Goal: Check status

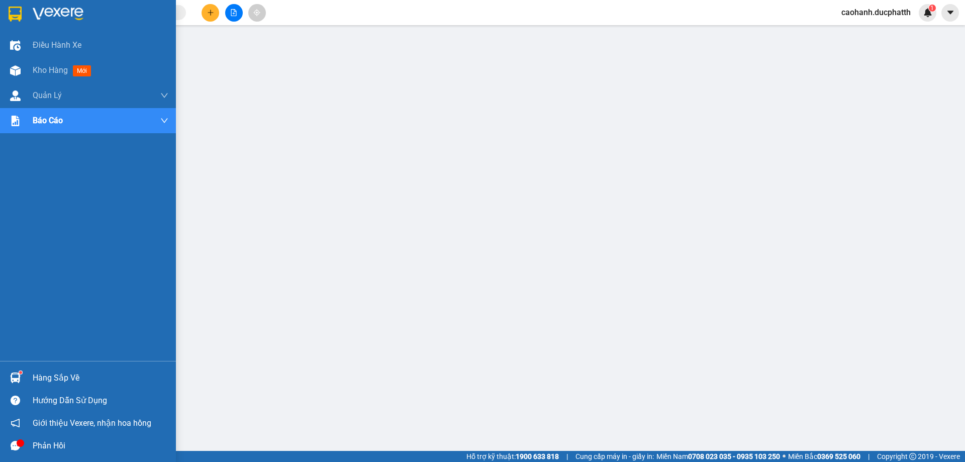
click at [16, 447] on icon "message" at bounding box center [16, 446] width 10 height 10
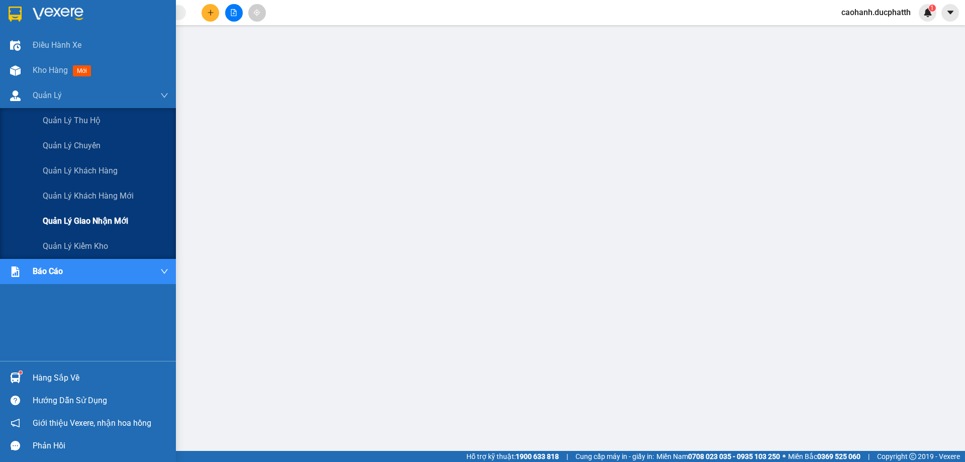
click at [95, 218] on span "Quản lý giao nhận mới" at bounding box center [85, 221] width 85 height 13
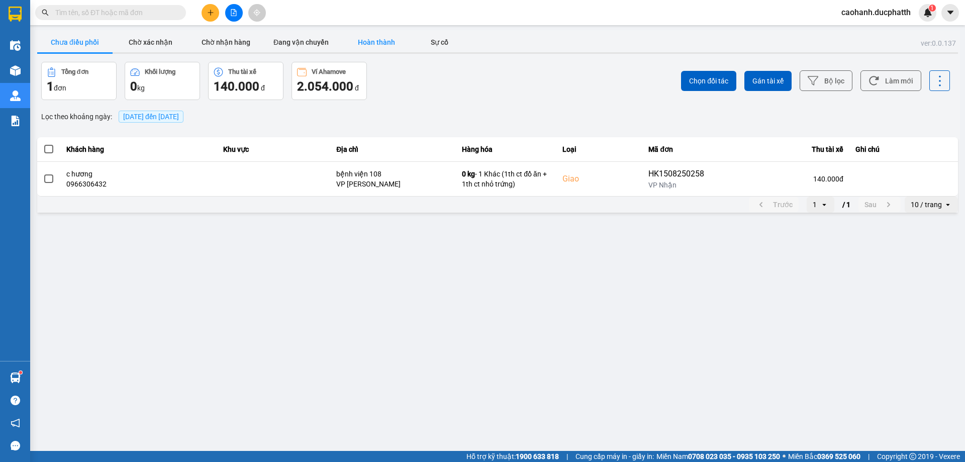
click at [388, 41] on button "Hoàn thành" at bounding box center [376, 42] width 75 height 20
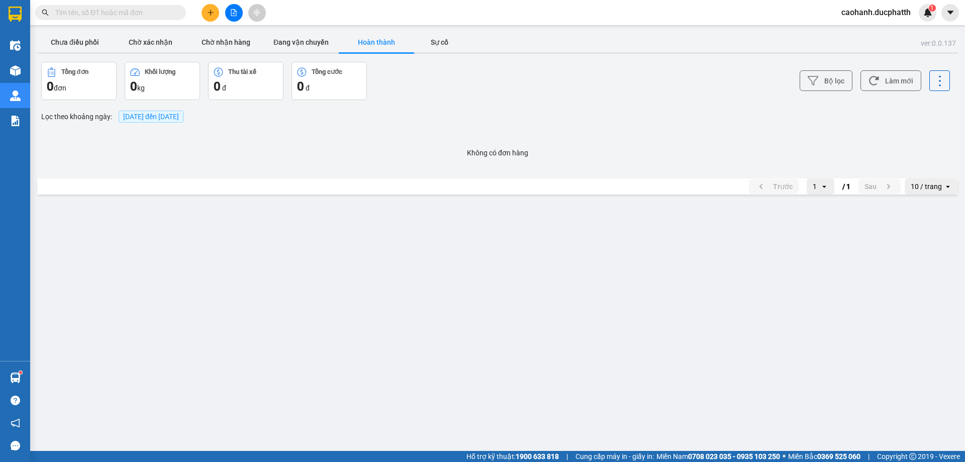
click at [162, 114] on span "[DATE] đến [DATE]" at bounding box center [151, 117] width 56 height 8
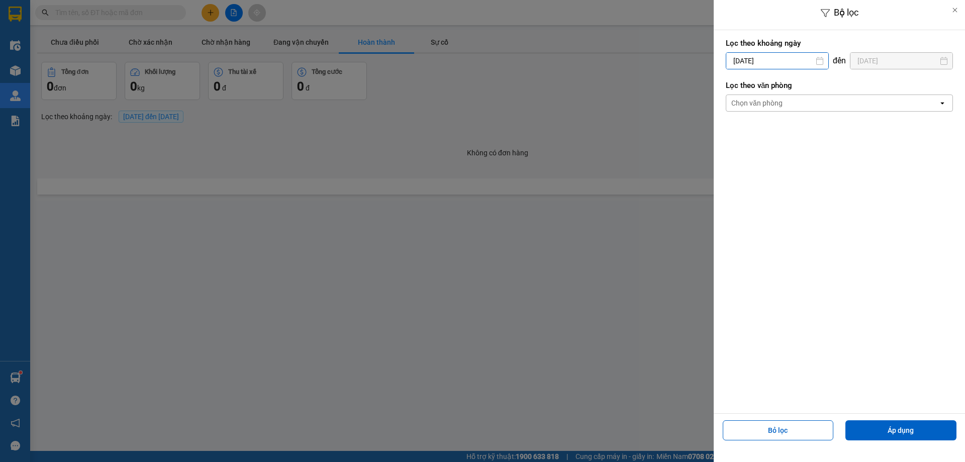
drag, startPoint x: 766, startPoint y: 62, endPoint x: 791, endPoint y: 120, distance: 63.5
click at [765, 62] on input "[DATE]" at bounding box center [777, 61] width 102 height 16
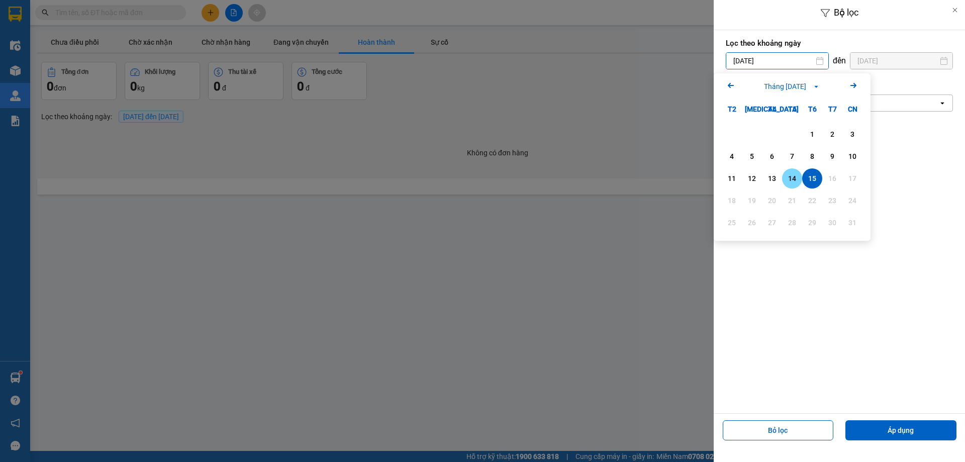
drag, startPoint x: 793, startPoint y: 179, endPoint x: 827, endPoint y: 119, distance: 69.3
click at [794, 177] on div "14" at bounding box center [792, 178] width 14 height 12
type input "[DATE]"
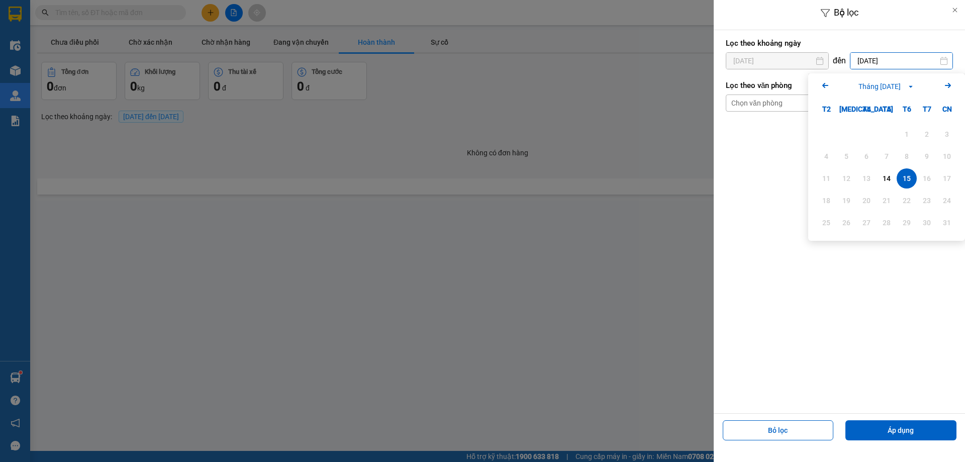
drag, startPoint x: 868, startPoint y: 60, endPoint x: 879, endPoint y: 122, distance: 62.8
click at [869, 61] on input "[DATE]" at bounding box center [901, 61] width 102 height 16
click at [884, 178] on div "14" at bounding box center [886, 178] width 14 height 12
type input "[DATE]"
drag, startPoint x: 903, startPoint y: 428, endPoint x: 807, endPoint y: 392, distance: 101.9
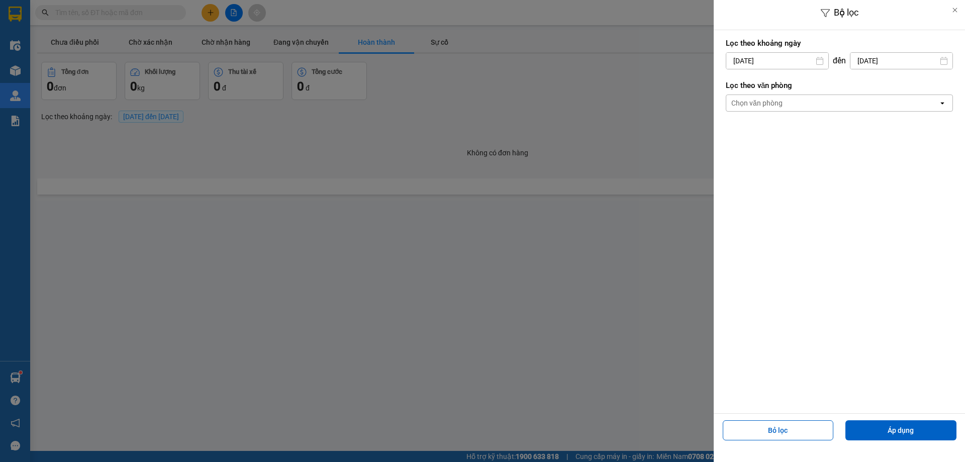
click at [902, 429] on button "Áp dụng" at bounding box center [900, 430] width 111 height 20
